Goal: Connect with others: Connect with others

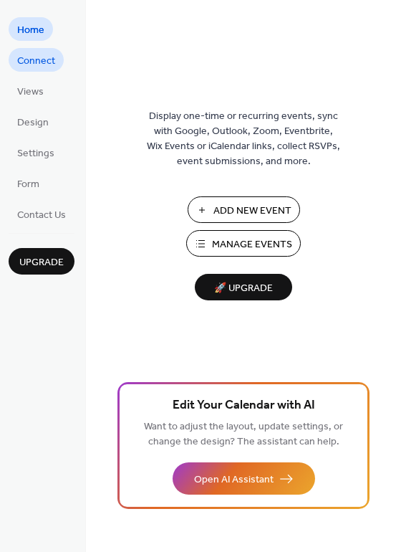
click at [32, 54] on span "Connect" at bounding box center [36, 61] width 38 height 15
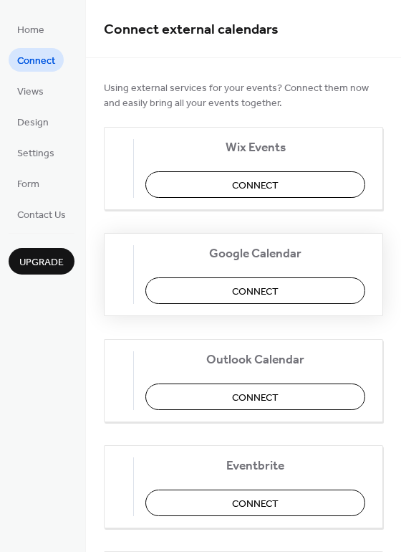
click at [226, 288] on button "Connect" at bounding box center [255, 290] width 220 height 27
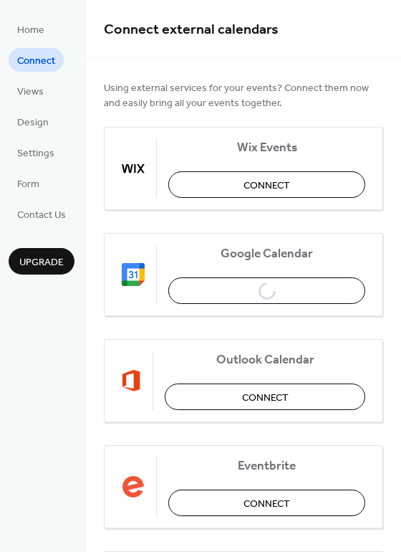
click at [78, 322] on div "Home Connect Views Design Settings Form Contact Us Upgrade" at bounding box center [43, 276] width 86 height 552
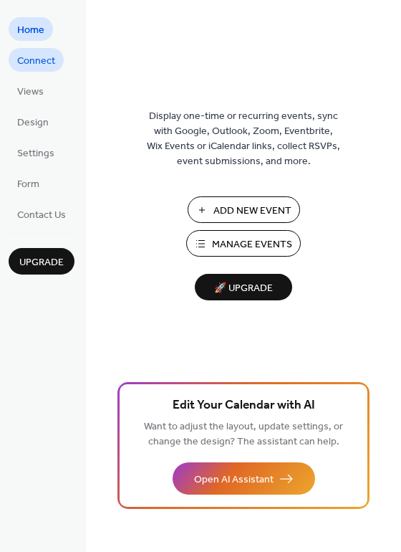
click at [44, 60] on span "Connect" at bounding box center [36, 61] width 38 height 15
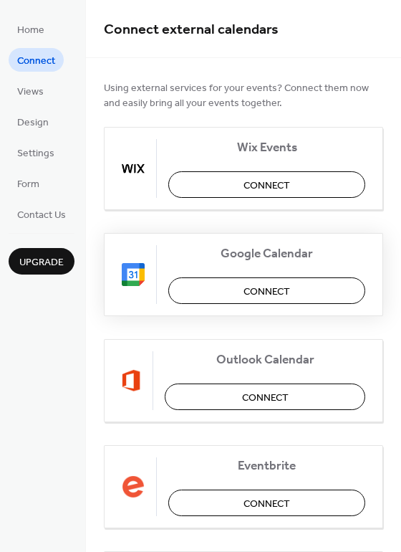
click at [256, 292] on span "Connect" at bounding box center [267, 291] width 47 height 15
